Goal: Navigation & Orientation: Understand site structure

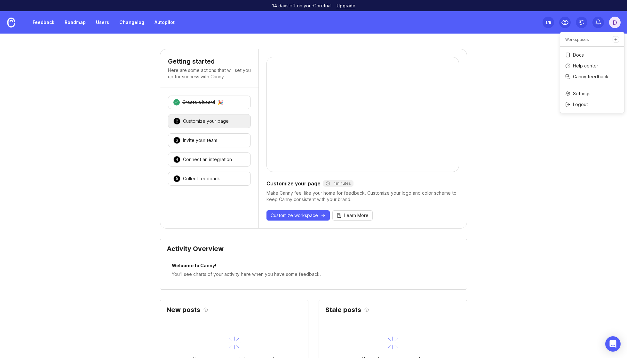
click at [116, 21] on link "Changelog" at bounding box center [132, 23] width 33 height 12
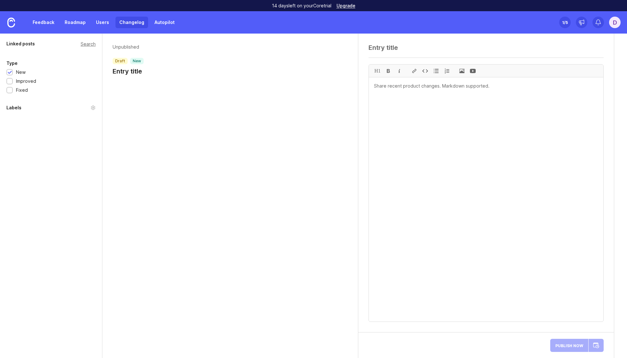
click at [140, 79] on div "Unpublished draft new Entry title" at bounding box center [230, 61] width 256 height 55
click at [134, 74] on h1 "Entry title" at bounding box center [128, 71] width 31 height 9
click at [49, 27] on link "Feedback" at bounding box center [43, 23] width 29 height 12
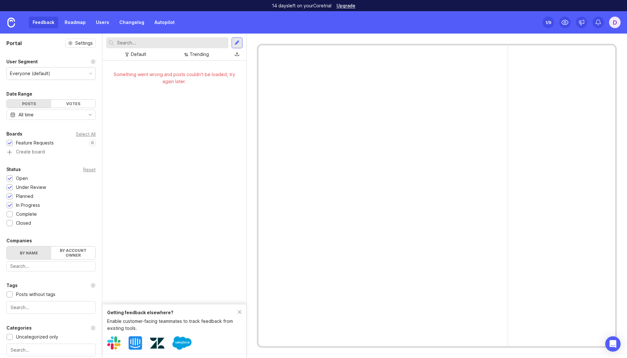
click at [102, 197] on div at bounding box center [102, 196] width 4 height 4
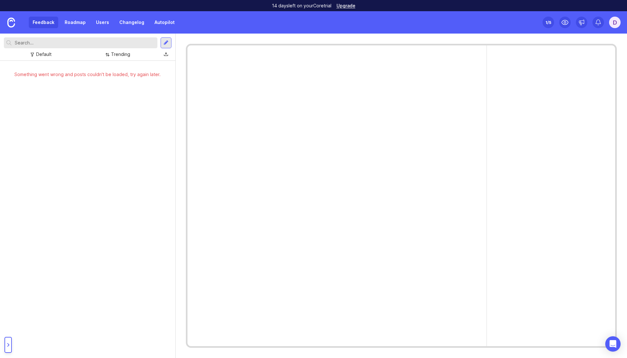
click at [11, 25] on img at bounding box center [11, 23] width 8 height 10
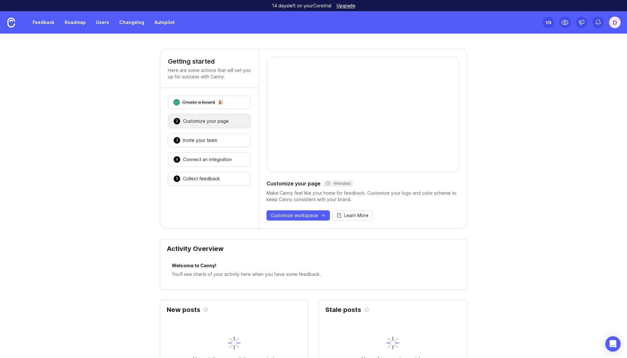
click at [3, 21] on link at bounding box center [11, 22] width 22 height 22
click at [20, 22] on link at bounding box center [11, 22] width 22 height 22
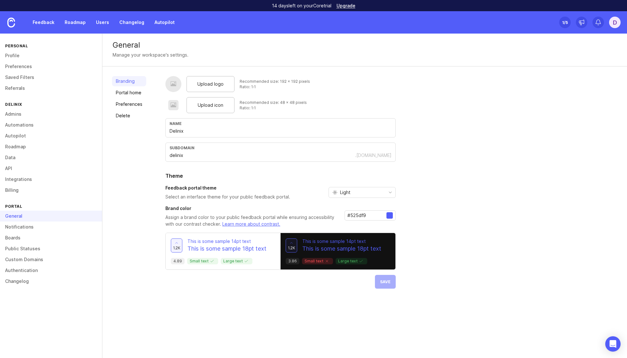
click at [12, 23] on img at bounding box center [11, 23] width 8 height 10
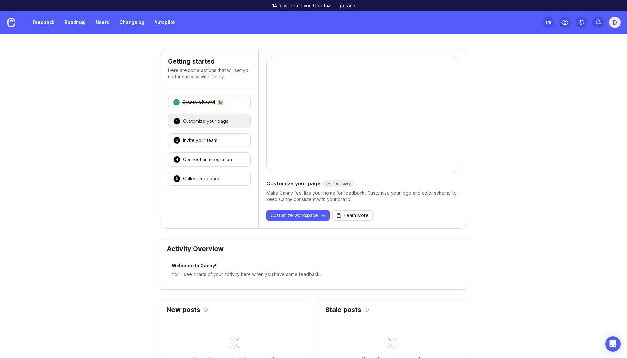
click at [546, 22] on div "1 /5" at bounding box center [549, 22] width 6 height 9
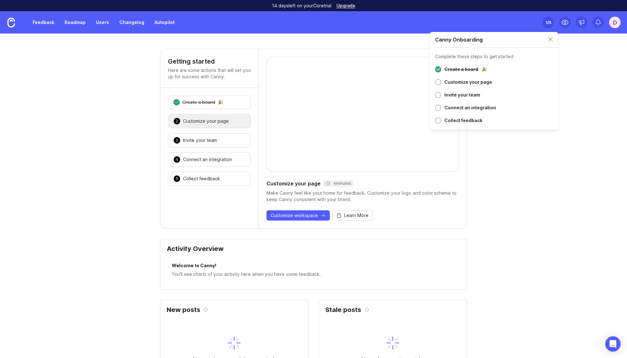
click at [473, 80] on div "Customize your page" at bounding box center [468, 82] width 48 height 8
click at [437, 83] on div at bounding box center [438, 82] width 6 height 6
click at [452, 82] on div "Customize your page" at bounding box center [468, 82] width 48 height 8
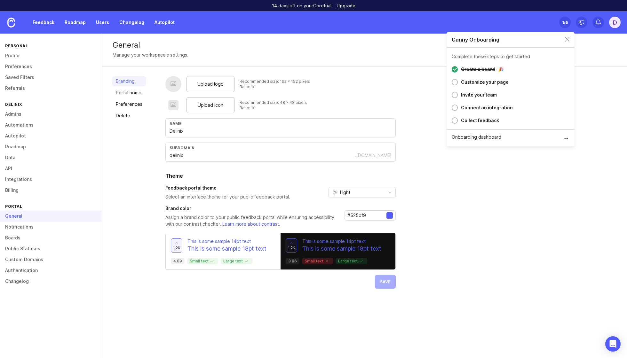
click at [41, 20] on link "Feedback" at bounding box center [43, 23] width 29 height 12
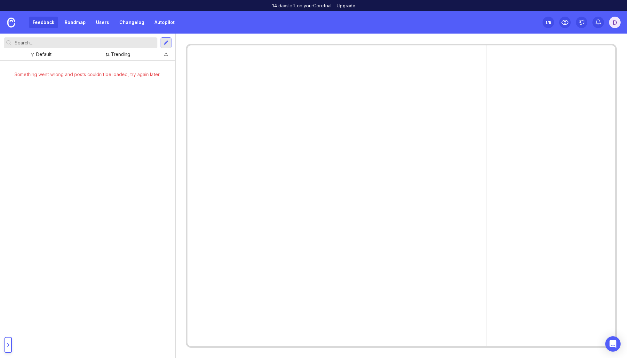
click at [67, 21] on link "Roadmap" at bounding box center [75, 23] width 29 height 12
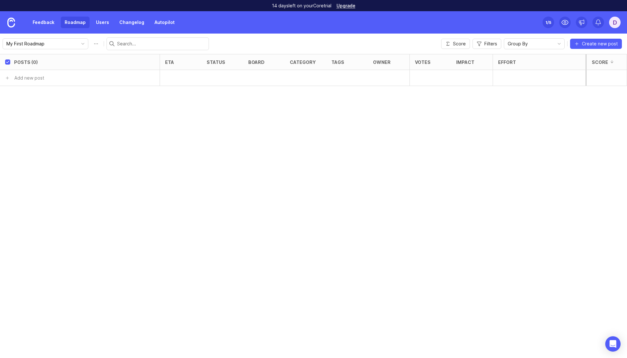
click at [104, 22] on link "Users" at bounding box center [102, 23] width 21 height 12
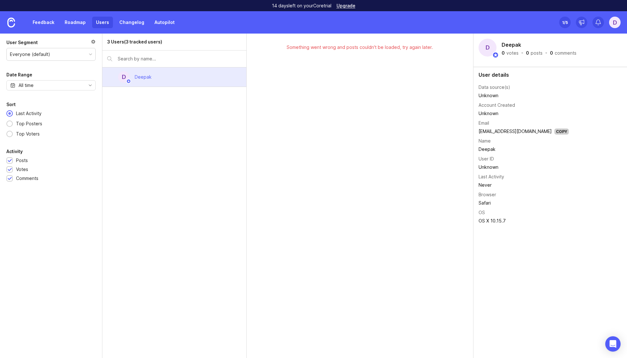
click at [39, 23] on link "Feedback" at bounding box center [43, 23] width 29 height 12
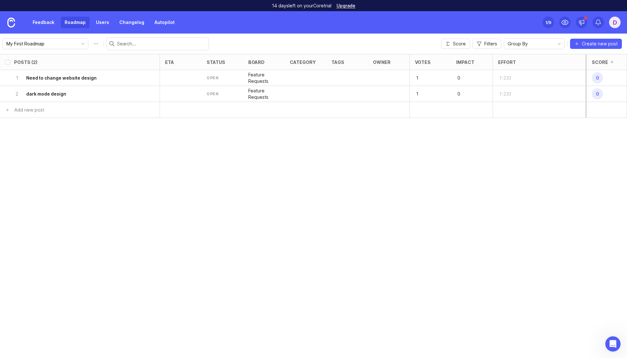
click at [598, 77] on span "0" at bounding box center [597, 77] width 11 height 11
click at [259, 74] on p "Feature Requests" at bounding box center [263, 78] width 31 height 13
click at [594, 47] on span "Create new post" at bounding box center [600, 44] width 36 height 6
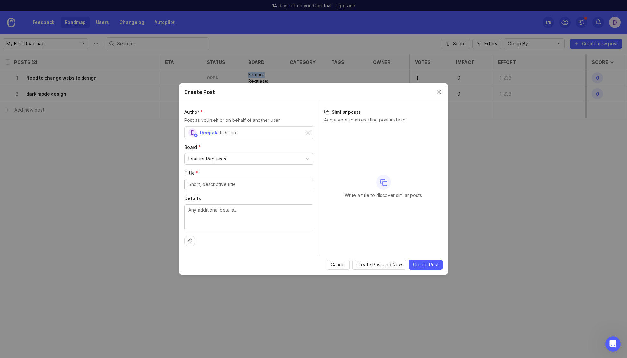
click at [440, 93] on button "Close create post modal" at bounding box center [439, 92] width 7 height 7
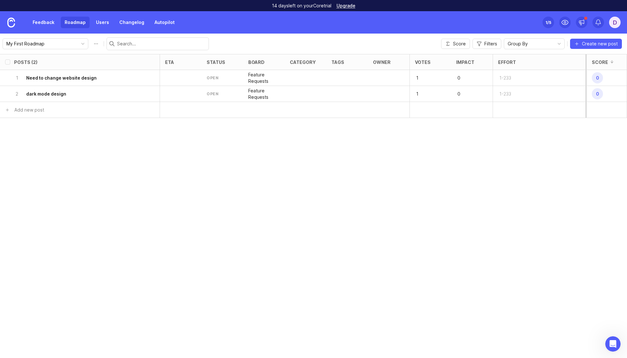
click at [100, 24] on link "Users" at bounding box center [102, 23] width 21 height 12
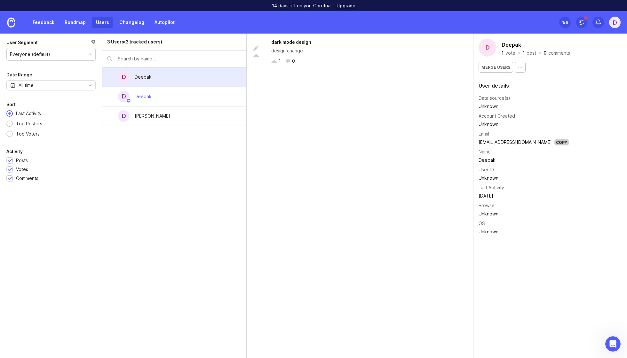
click at [132, 23] on link "Changelog" at bounding box center [132, 23] width 33 height 12
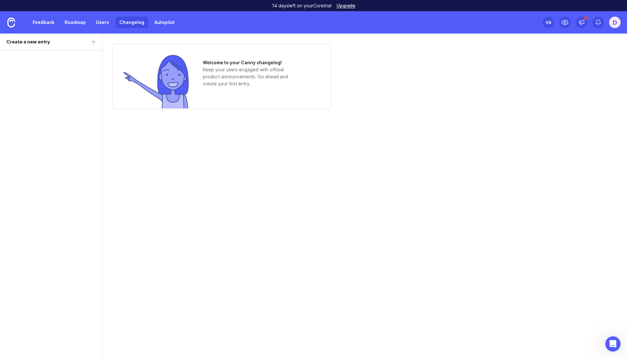
click at [163, 24] on link "Autopilot" at bounding box center [165, 23] width 28 height 12
click at [166, 24] on link "Autopilot" at bounding box center [165, 23] width 28 height 12
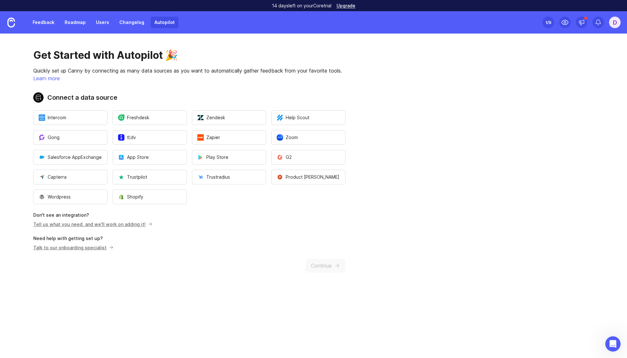
click at [9, 20] on img at bounding box center [11, 23] width 8 height 10
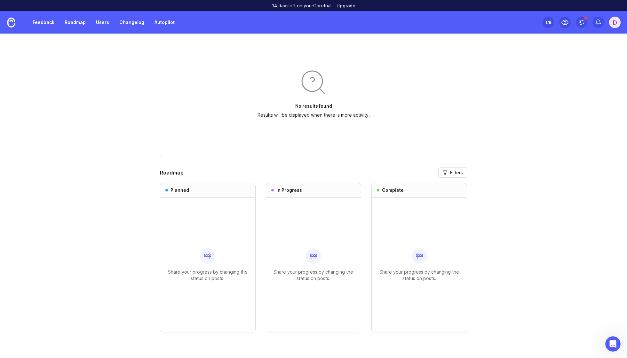
scroll to position [452, 0]
click at [614, 23] on div "D" at bounding box center [615, 23] width 12 height 12
click at [550, 21] on div "1 /5" at bounding box center [549, 22] width 6 height 9
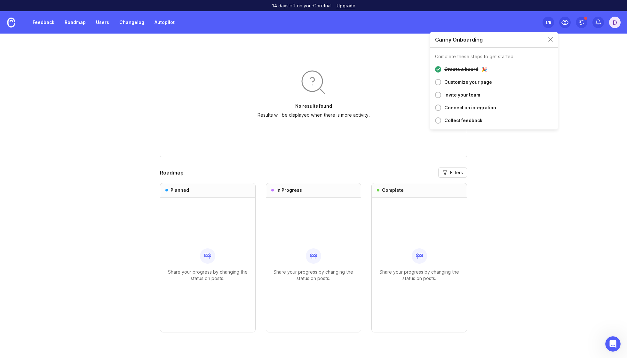
click at [474, 82] on div "Customize your page" at bounding box center [468, 82] width 48 height 8
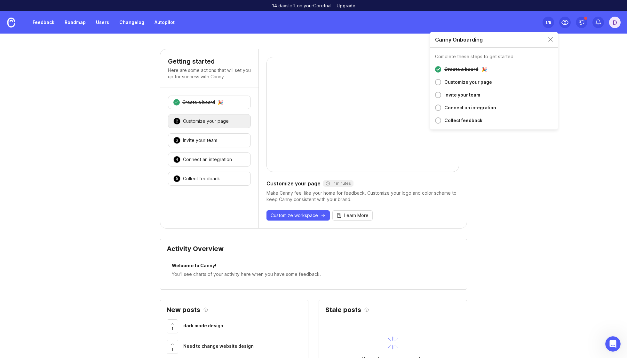
scroll to position [0, 0]
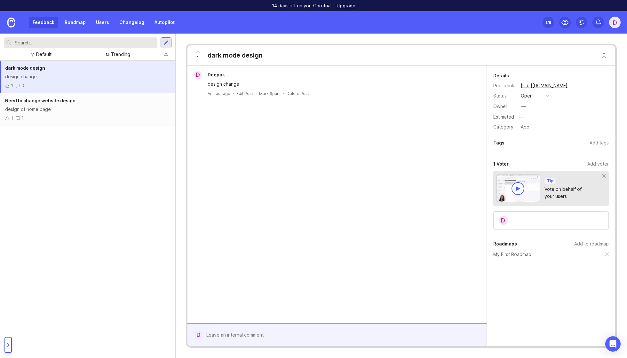
click at [44, 77] on div "design change" at bounding box center [87, 76] width 165 height 7
click at [106, 24] on link "Users" at bounding box center [102, 23] width 21 height 12
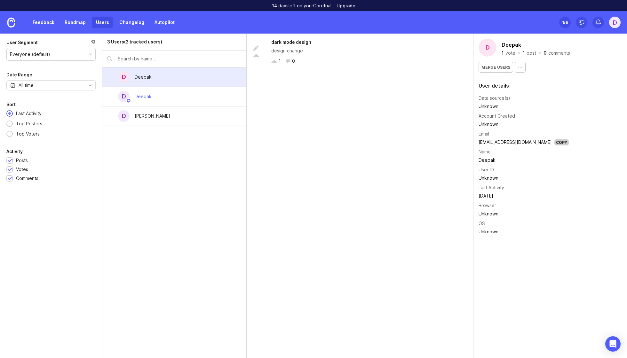
click at [45, 22] on link "Feedback" at bounding box center [43, 23] width 29 height 12
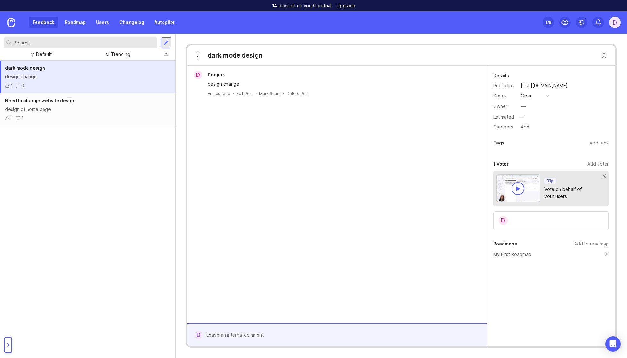
click at [103, 22] on link "Users" at bounding box center [102, 23] width 21 height 12
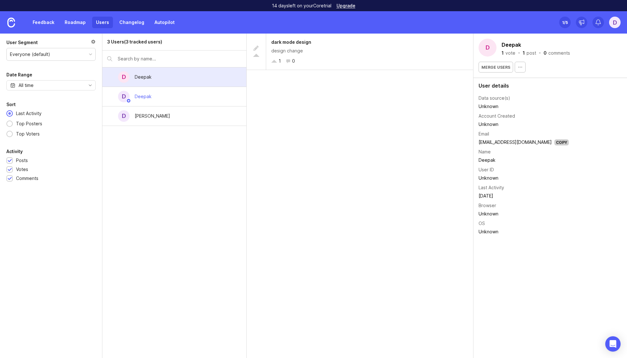
click at [616, 24] on div "D" at bounding box center [615, 23] width 12 height 12
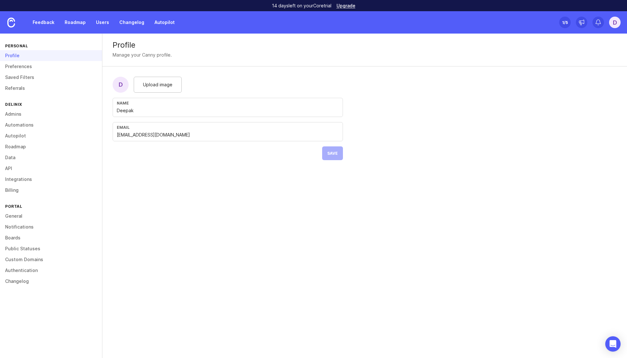
click at [22, 112] on link "Admins" at bounding box center [51, 114] width 102 height 11
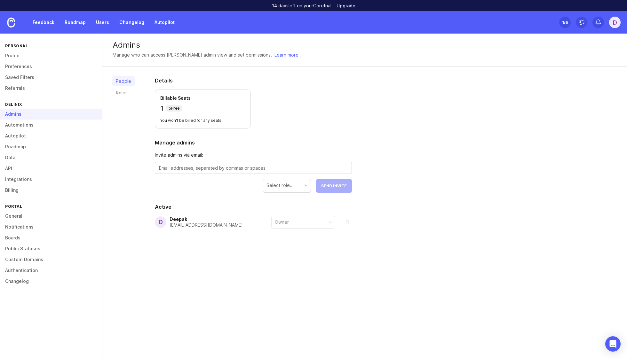
click at [289, 228] on div "Owner" at bounding box center [303, 222] width 64 height 13
click at [258, 164] on div at bounding box center [253, 168] width 197 height 12
type textarea "vhhv@ghgv.com"
click at [346, 188] on div "Select role... Send Invite" at bounding box center [305, 186] width 94 height 14
click at [304, 186] on div at bounding box center [305, 185] width 3 height 3
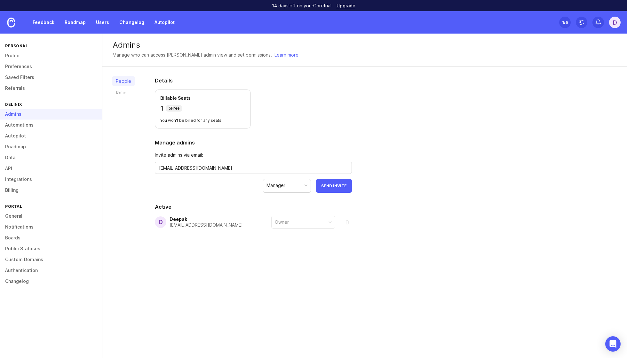
click at [301, 188] on div "Manager" at bounding box center [286, 185] width 47 height 12
click at [295, 186] on div "Contributor" at bounding box center [286, 185] width 47 height 12
click at [398, 201] on div "People Roles Details Billable Seats 1 5 Free You won't be billed for any seats …" at bounding box center [364, 168] width 525 height 203
click at [116, 94] on link "Roles" at bounding box center [123, 93] width 23 height 10
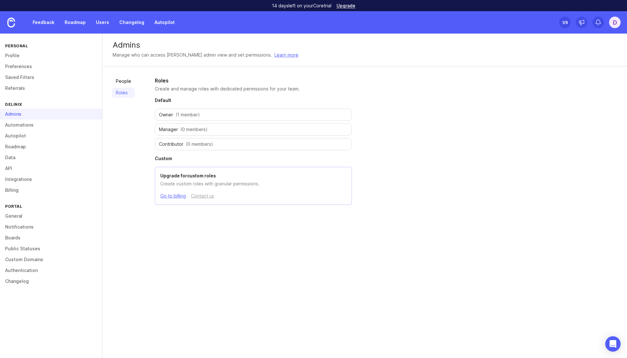
click at [164, 115] on span "Owner" at bounding box center [166, 115] width 14 height 6
click at [170, 129] on span "Manager" at bounding box center [168, 129] width 19 height 6
click at [166, 117] on span "Owner" at bounding box center [166, 115] width 14 height 6
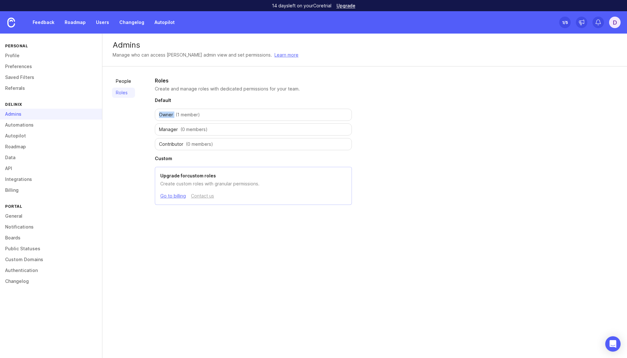
click at [168, 130] on span "Manager" at bounding box center [168, 129] width 19 height 6
click at [171, 147] on span "Contributor" at bounding box center [171, 144] width 24 height 6
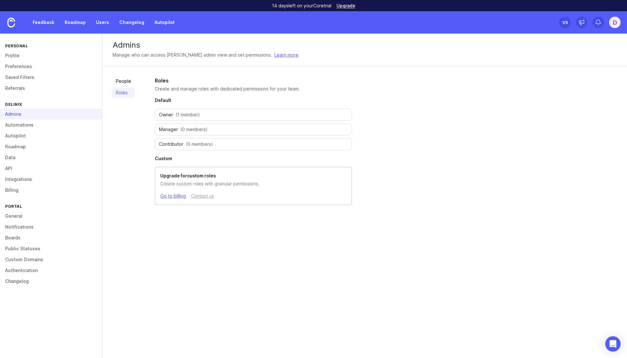
click at [131, 80] on link "People" at bounding box center [123, 81] width 23 height 10
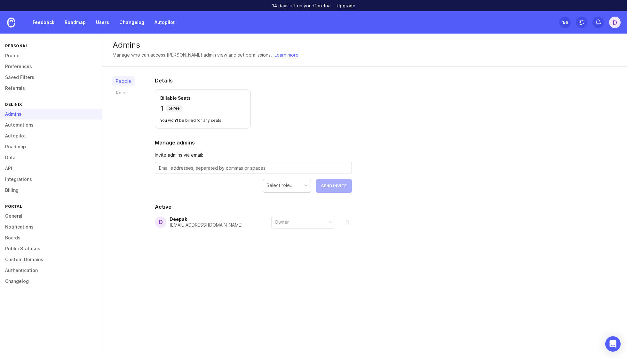
click at [282, 184] on div "Select role..." at bounding box center [280, 185] width 27 height 7
click at [282, 186] on div "Manager" at bounding box center [276, 185] width 19 height 7
click at [281, 179] on div "Owner" at bounding box center [286, 185] width 47 height 12
click at [282, 186] on div "Contributor" at bounding box center [279, 185] width 24 height 7
click at [230, 202] on div "Details Billable Seats 1 5 Free You won't be billed for any seats Manage admins…" at bounding box center [254, 168] width 218 height 203
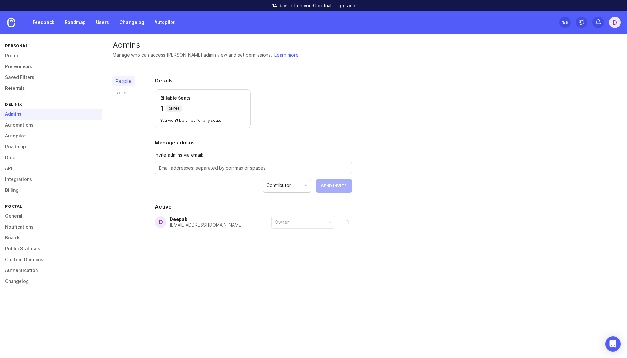
click at [122, 92] on link "Roles" at bounding box center [123, 93] width 23 height 10
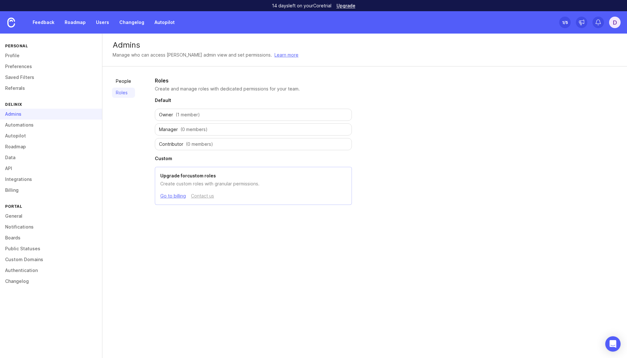
click at [166, 131] on span "Manager" at bounding box center [168, 129] width 19 height 6
click at [13, 25] on img at bounding box center [11, 23] width 8 height 10
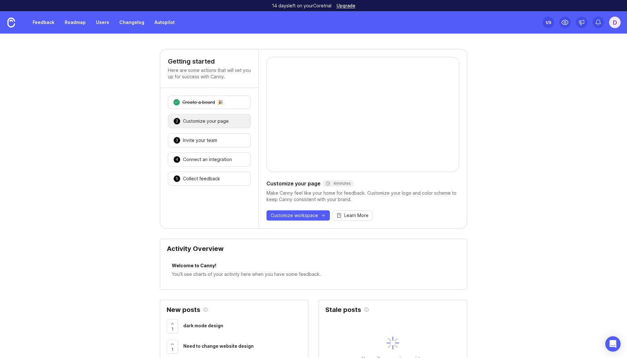
click at [616, 21] on div "D" at bounding box center [615, 23] width 12 height 12
click at [330, 188] on div "Customize your page 4 minutes Make Canny feel like your home for feedback. Cust…" at bounding box center [363, 138] width 208 height 179
click at [213, 139] on div "Invite your team" at bounding box center [200, 140] width 34 height 6
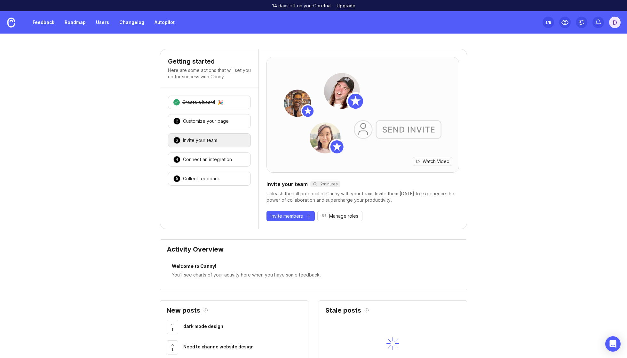
click at [213, 159] on div "Connect an integration" at bounding box center [207, 159] width 49 height 6
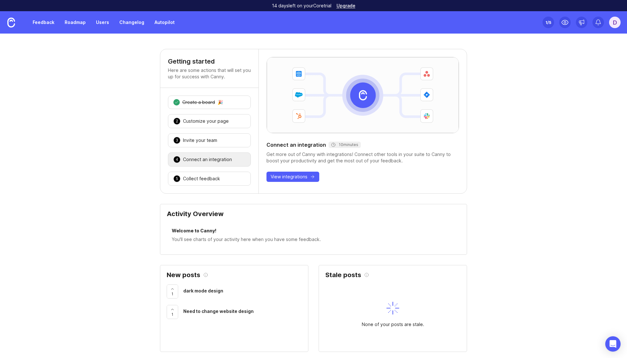
click at [211, 178] on div "Collect feedback" at bounding box center [201, 179] width 37 height 6
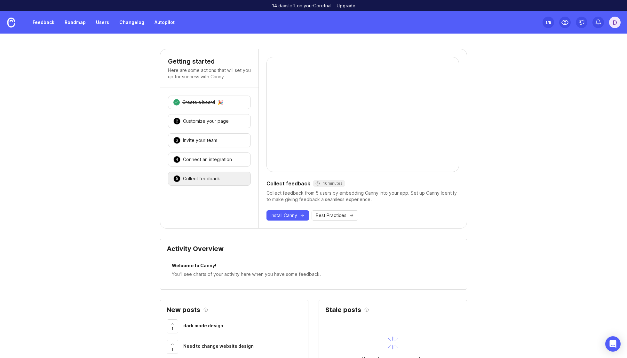
click at [296, 217] on span "Install Canny" at bounding box center [284, 215] width 27 height 6
click at [192, 104] on div "Create a board" at bounding box center [198, 102] width 33 height 6
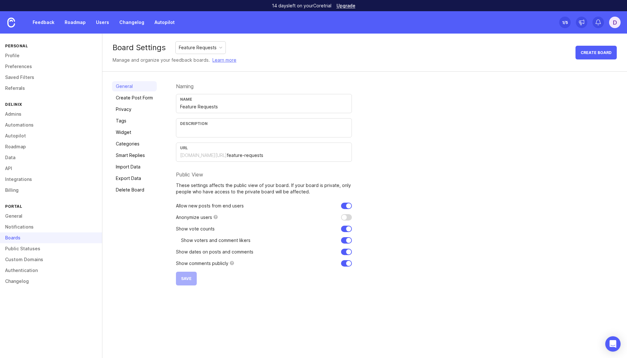
click at [241, 103] on div "Name Feature Requests" at bounding box center [264, 103] width 176 height 19
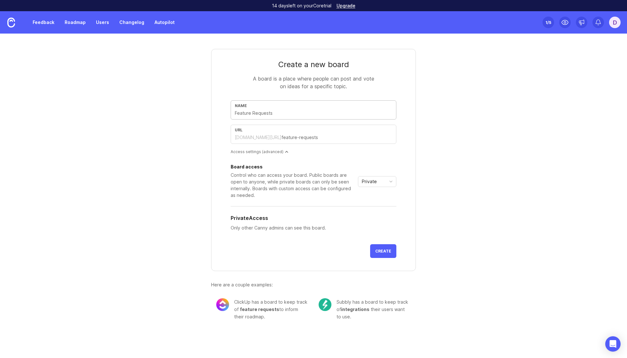
click at [75, 23] on link "Roadmap" at bounding box center [75, 23] width 29 height 12
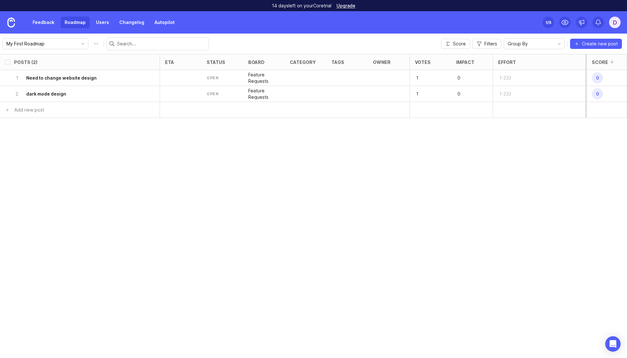
click at [51, 24] on link "Feedback" at bounding box center [43, 23] width 29 height 12
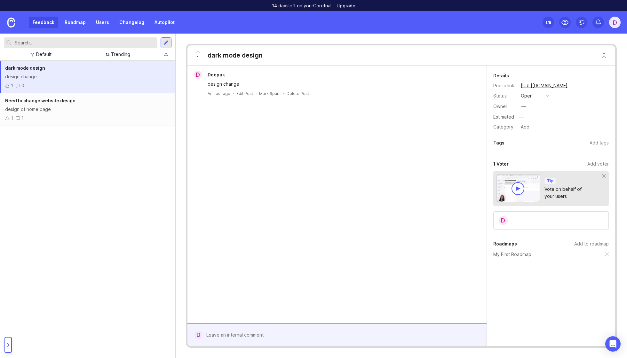
click at [75, 24] on link "Roadmap" at bounding box center [75, 23] width 29 height 12
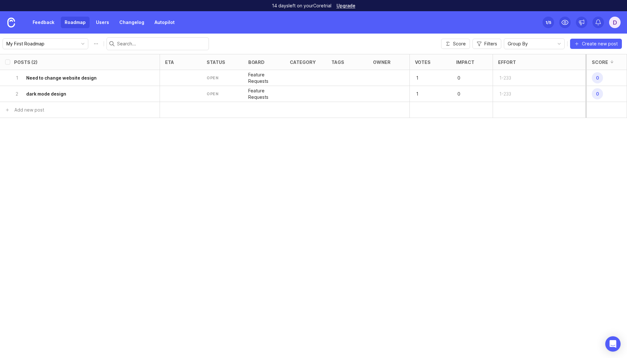
click at [43, 21] on link "Feedback" at bounding box center [43, 23] width 29 height 12
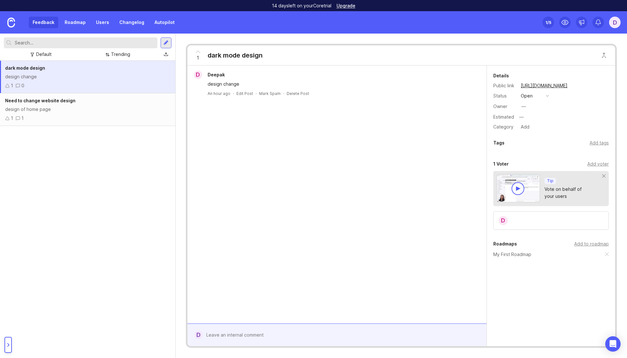
click at [8, 25] on img at bounding box center [11, 23] width 8 height 10
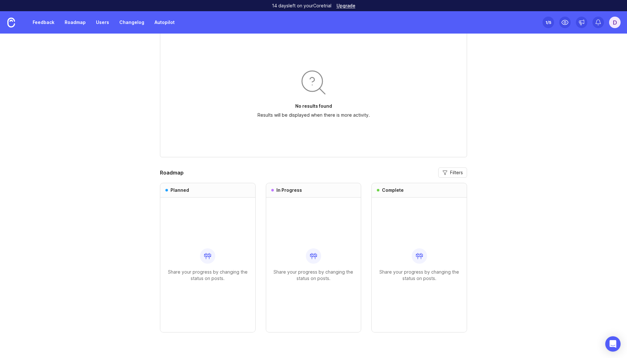
scroll to position [452, 0]
click at [77, 22] on link "Roadmap" at bounding box center [75, 23] width 29 height 12
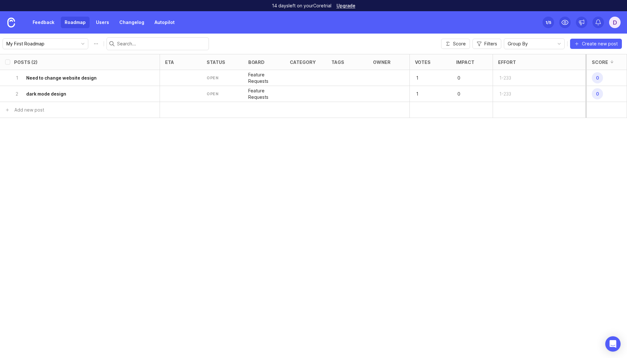
click at [70, 81] on div "1 Need to change website design" at bounding box center [78, 78] width 128 height 16
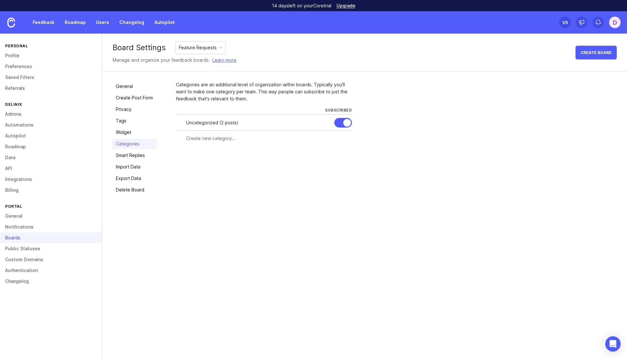
click at [10, 21] on img at bounding box center [11, 23] width 8 height 10
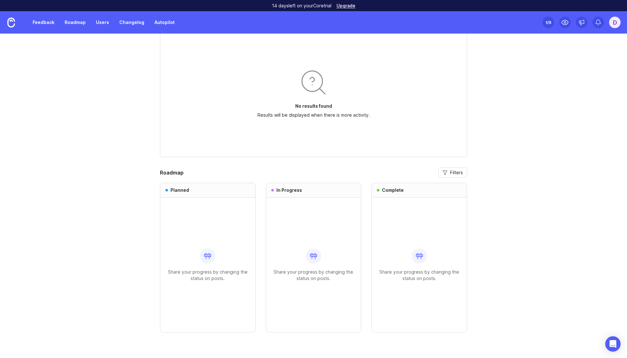
scroll to position [452, 0]
click at [44, 22] on link "Feedback" at bounding box center [43, 23] width 29 height 12
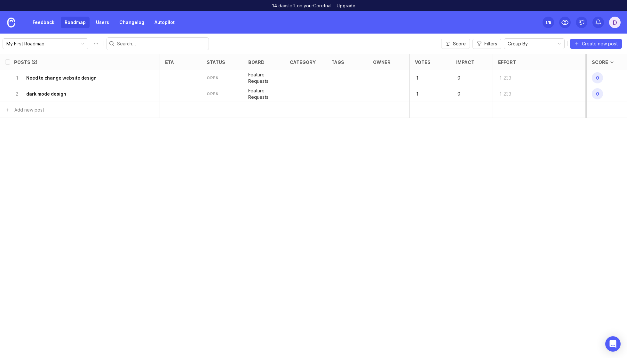
click at [12, 23] on img at bounding box center [11, 23] width 8 height 10
